Goal: Entertainment & Leisure: Consume media (video, audio)

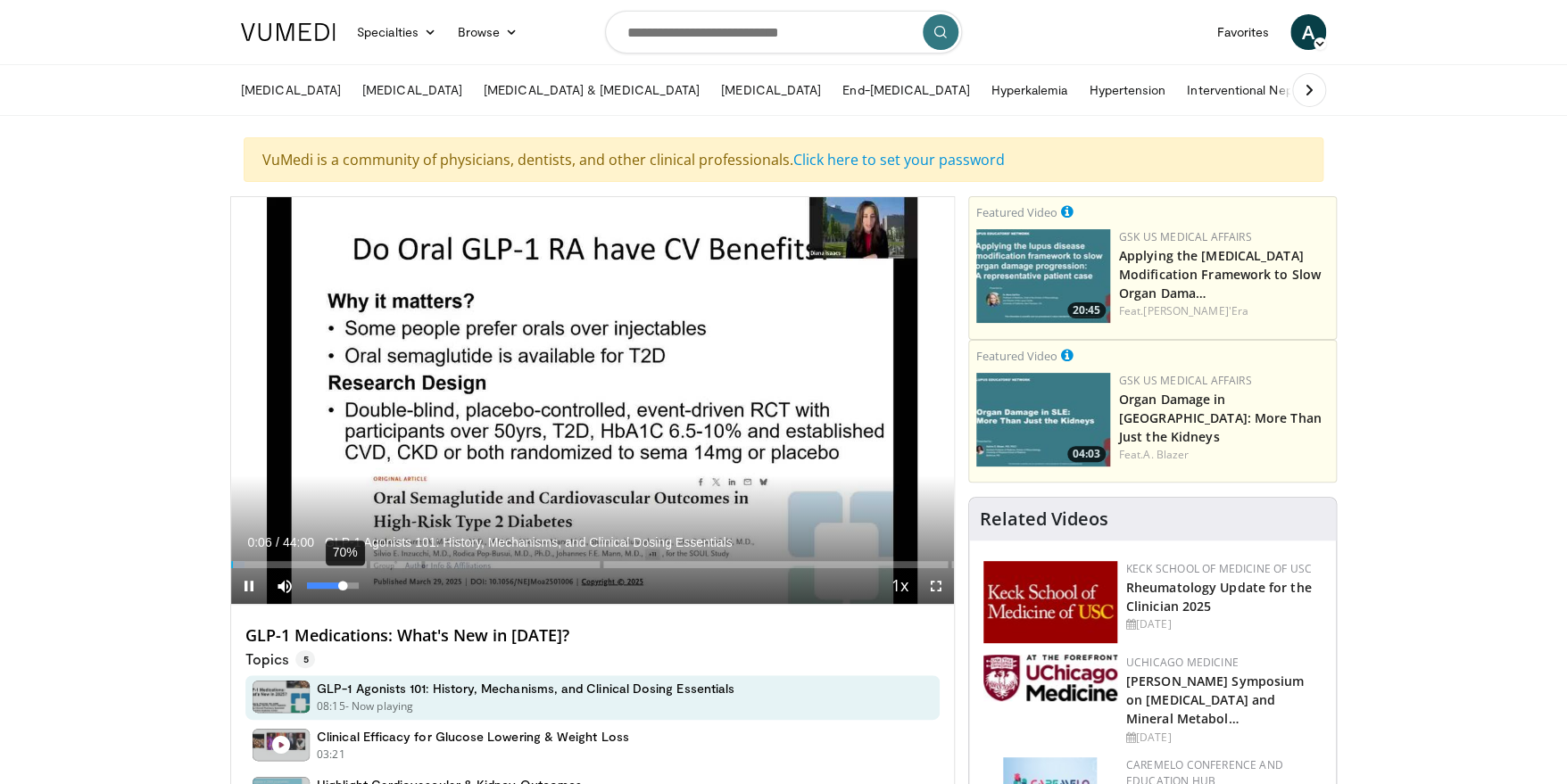
drag, startPoint x: 306, startPoint y: 584, endPoint x: 342, endPoint y: 586, distance: 36.1
click at [342, 586] on div "Volume Level" at bounding box center [325, 586] width 36 height 6
drag, startPoint x: 342, startPoint y: 586, endPoint x: 356, endPoint y: 586, distance: 14.0
click at [356, 586] on div "Volume Level" at bounding box center [331, 586] width 50 height 6
